Goal: Task Accomplishment & Management: Manage account settings

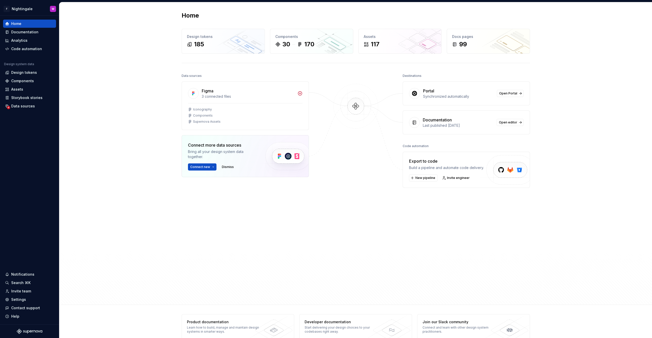
click at [364, 169] on div at bounding box center [355, 173] width 51 height 203
click at [507, 94] on span "Open Portal" at bounding box center [508, 93] width 18 height 4
click at [508, 91] on span "Open Portal" at bounding box center [508, 93] width 18 height 4
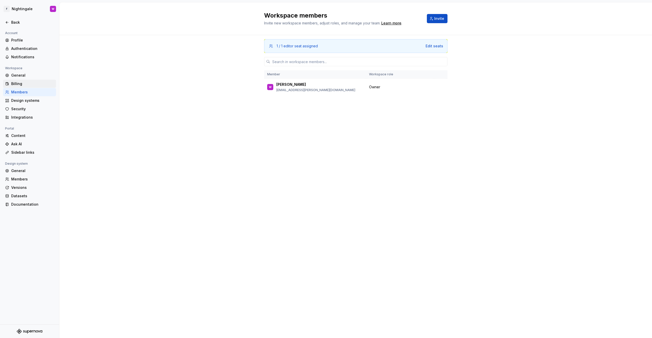
click at [32, 87] on div "Billing" at bounding box center [29, 84] width 53 height 8
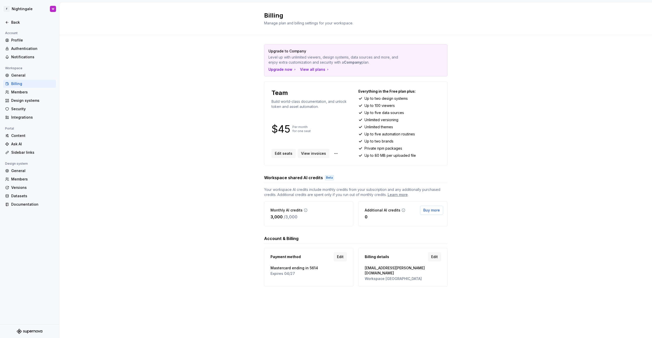
click at [187, 128] on div "Upgrade to Company Level up with unlimited viewers, design systems, data source…" at bounding box center [355, 170] width 593 height 271
click at [336, 153] on html "F Nightingale W Back Account Profile Authentication Notifications Workspace Gen…" at bounding box center [326, 169] width 652 height 338
click at [340, 146] on html "F Nightingale W Back Account Profile Authentication Notifications Workspace Gen…" at bounding box center [326, 169] width 652 height 338
click at [22, 95] on div "Members" at bounding box center [29, 92] width 53 height 8
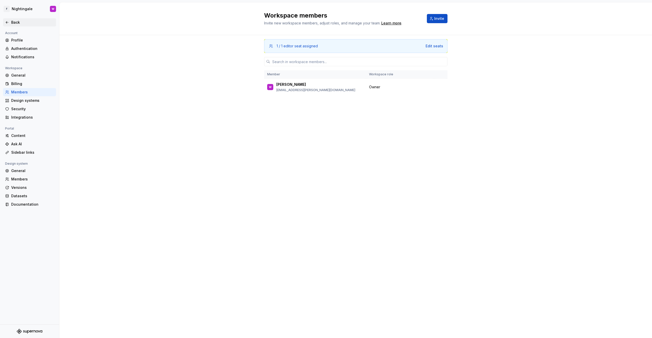
click at [15, 22] on div "Back" at bounding box center [32, 22] width 43 height 5
click at [22, 83] on div "Billing" at bounding box center [32, 83] width 43 height 5
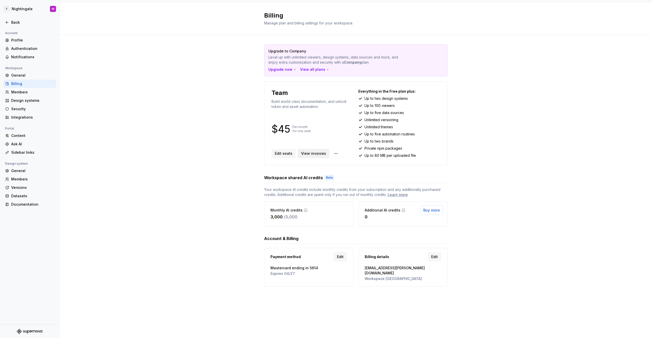
click at [305, 153] on span "View invoices" at bounding box center [313, 153] width 25 height 5
